Goal: Task Accomplishment & Management: Use online tool/utility

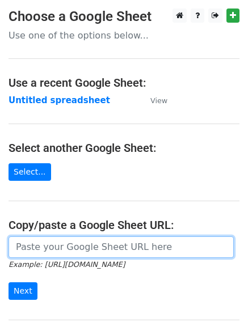
click at [39, 249] on input "url" at bounding box center [121, 247] width 225 height 22
type input "https://docs.google.com/spreadsheets/d/1-xtJaH_9VQUjQYElGkVaAtg17793ypiby9vs5tm…"
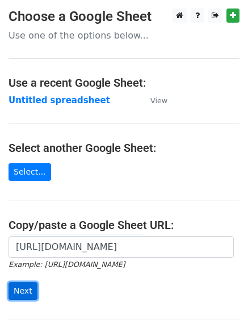
click at [22, 287] on input "Next" at bounding box center [23, 291] width 29 height 18
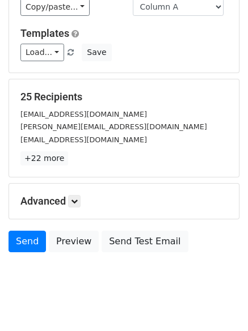
scroll to position [109, 0]
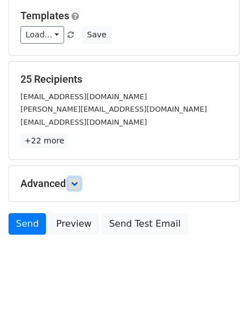
click at [77, 184] on icon at bounding box center [74, 183] width 7 height 7
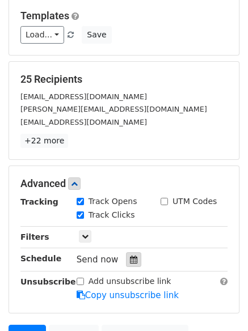
click at [130, 257] on icon at bounding box center [133, 260] width 7 height 8
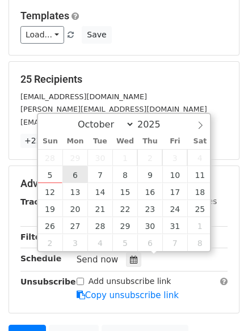
type input "2025-10-06 12:00"
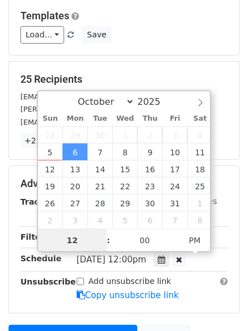
scroll to position [1, 0]
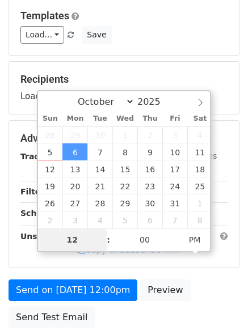
type input "4"
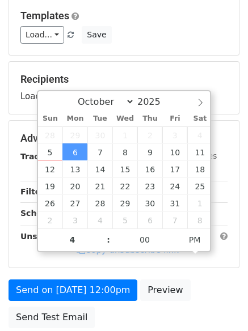
type input "2025-10-06 16:00"
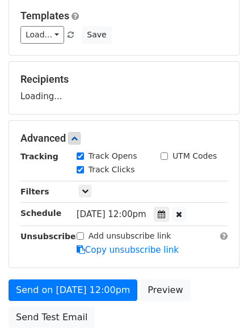
scroll to position [202, 0]
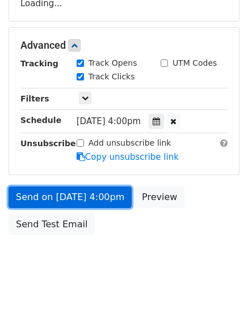
click at [61, 194] on link "Send on Oct 6 at 4:00pm" at bounding box center [70, 197] width 123 height 22
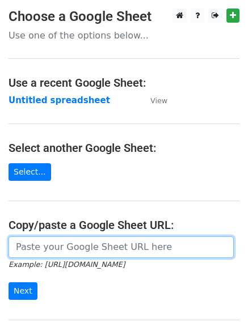
click at [62, 252] on input "url" at bounding box center [121, 247] width 225 height 22
type input "https://docs.google.com/spreadsheets/d/1-xtJaH_9VQUjQYElGkVaAtg17793ypiby9vs5tm…"
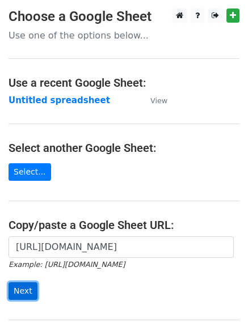
click at [18, 289] on input "Next" at bounding box center [23, 291] width 29 height 18
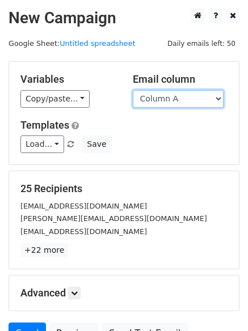
click at [218, 98] on select "Column A Column B Column C Column D" at bounding box center [178, 99] width 91 height 18
select select "Column B"
click at [133, 90] on select "Column A Column B Column C Column D" at bounding box center [178, 99] width 91 height 18
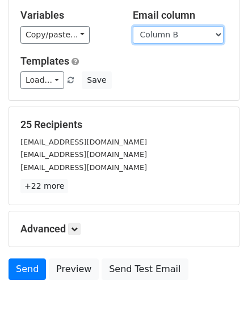
scroll to position [106, 0]
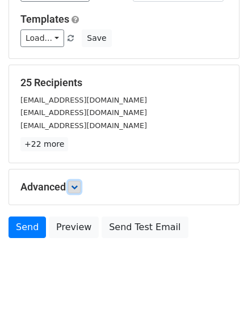
click at [78, 185] on icon at bounding box center [74, 187] width 7 height 7
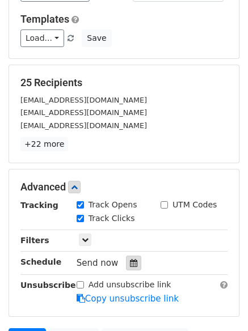
click at [130, 266] on icon at bounding box center [133, 263] width 7 height 8
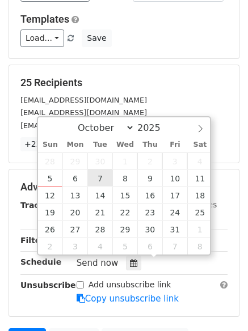
type input "2025-10-07 12:00"
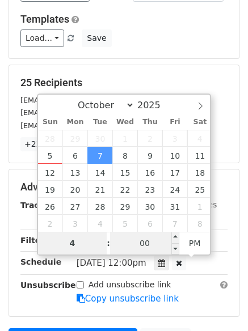
type input "4"
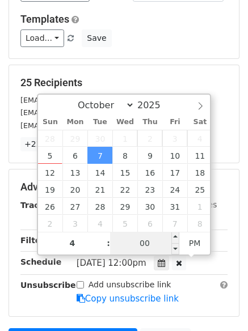
type input "2025-10-07 16:00"
type input "04"
click at [138, 247] on input "00" at bounding box center [144, 243] width 69 height 23
type input "5"
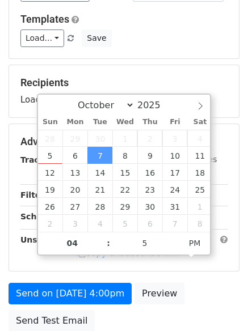
type input "2025-10-07 16:05"
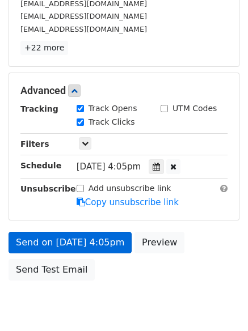
scroll to position [248, 0]
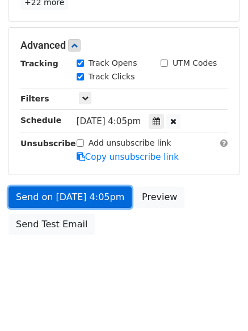
click at [79, 197] on link "Send on Oct 7 at 4:05pm" at bounding box center [70, 197] width 123 height 22
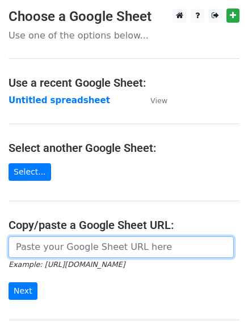
click at [58, 249] on input "url" at bounding box center [121, 247] width 225 height 22
type input "https://docs.google.com/spreadsheets/d/1-xtJaH_9VQUjQYElGkVaAtg17793ypiby9vs5tm…"
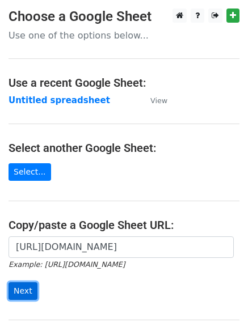
click at [23, 290] on input "Next" at bounding box center [23, 291] width 29 height 18
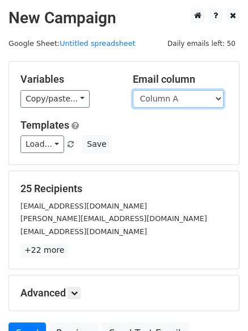
click at [219, 96] on select "Column A Column B Column C Column D" at bounding box center [178, 99] width 91 height 18
select select "Column C"
click at [133, 90] on select "Column A Column B Column C Column D" at bounding box center [178, 99] width 91 height 18
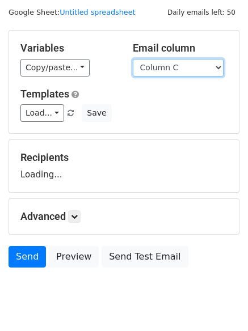
scroll to position [64, 0]
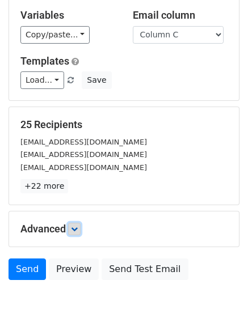
click at [78, 227] on icon at bounding box center [74, 229] width 7 height 7
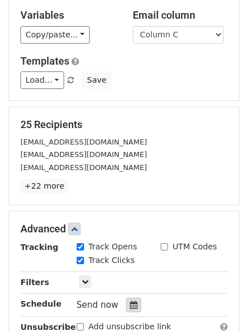
click at [130, 304] on icon at bounding box center [133, 305] width 7 height 8
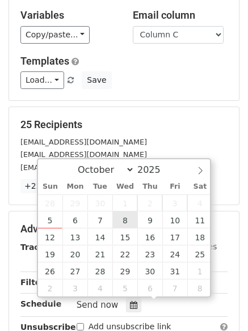
type input "2025-10-08 12:00"
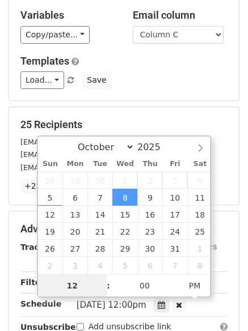
scroll to position [1, 0]
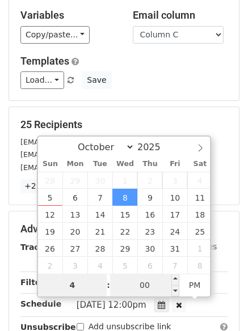
type input "4"
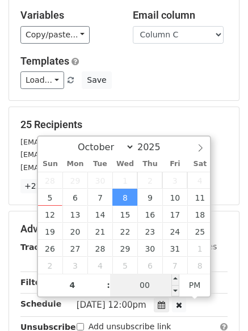
type input "2025-10-08 16:00"
type input "04"
click at [151, 286] on input "00" at bounding box center [144, 285] width 69 height 23
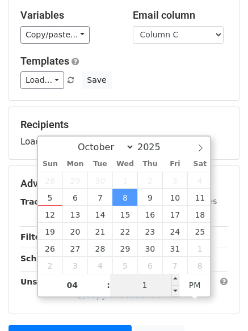
type input "10"
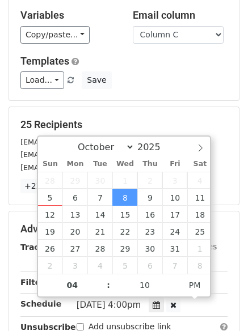
type input "2025-10-08 16:10"
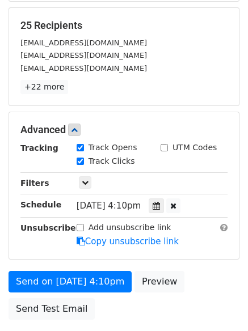
scroll to position [165, 0]
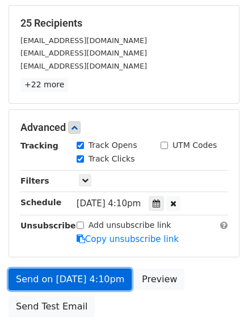
click at [62, 275] on link "Send on Oct 8 at 4:10pm" at bounding box center [70, 280] width 123 height 22
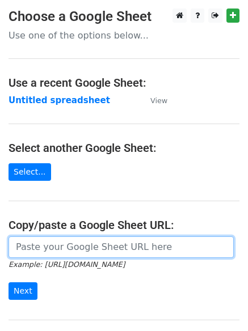
click at [96, 249] on input "url" at bounding box center [121, 247] width 225 height 22
type input "[URL][DOMAIN_NAME]"
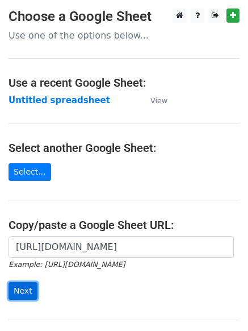
click at [27, 288] on input "Next" at bounding box center [23, 291] width 29 height 18
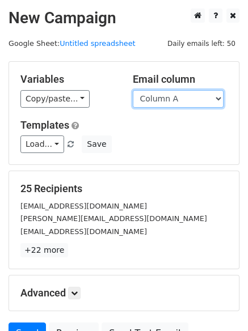
click at [217, 95] on select "Column A Column B Column C Column D" at bounding box center [178, 99] width 91 height 18
select select "Column D"
click at [133, 90] on select "Column A Column B Column C Column D" at bounding box center [178, 99] width 91 height 18
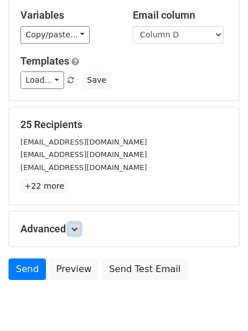
click at [78, 228] on icon at bounding box center [74, 229] width 7 height 7
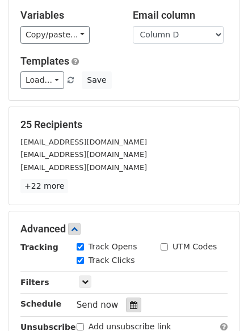
click at [128, 300] on div at bounding box center [133, 305] width 15 height 15
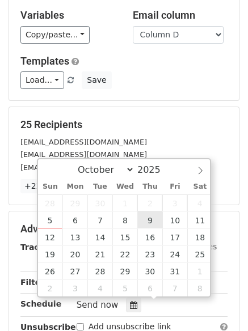
type input "[DATE] 12:00"
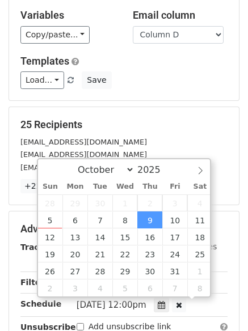
scroll to position [1, 0]
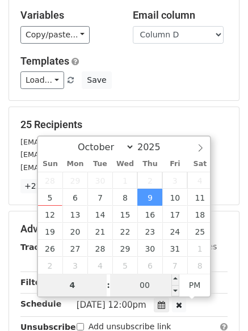
type input "4"
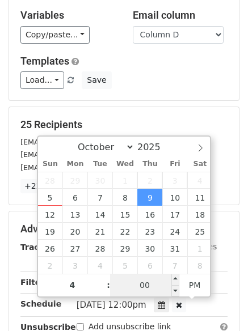
type input "[DATE] 16:00"
type input "04"
click at [145, 291] on input "00" at bounding box center [144, 285] width 69 height 23
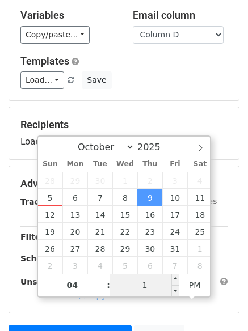
type input "15"
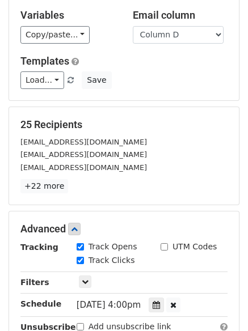
type input "[DATE] 16:15"
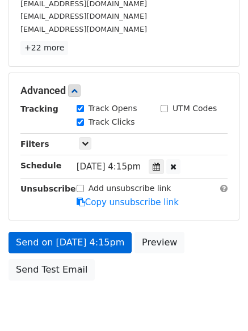
scroll to position [248, 0]
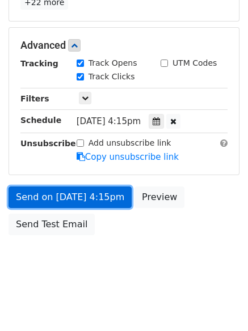
click at [54, 195] on link "Send on [DATE] 4:15pm" at bounding box center [70, 197] width 123 height 22
